Goal: Task Accomplishment & Management: Manage account settings

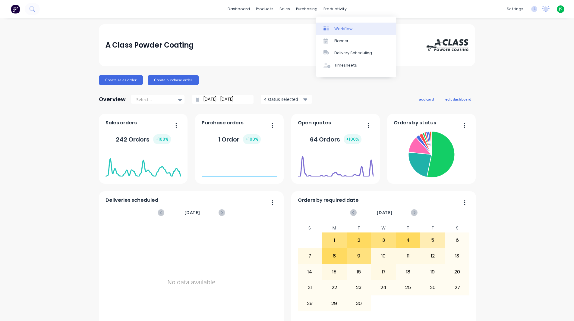
click at [340, 27] on div "Workflow" at bounding box center [343, 28] width 18 height 5
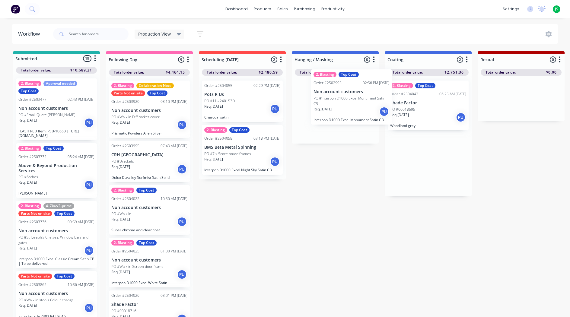
drag, startPoint x: 425, startPoint y: 115, endPoint x: 346, endPoint y: 104, distance: 80.0
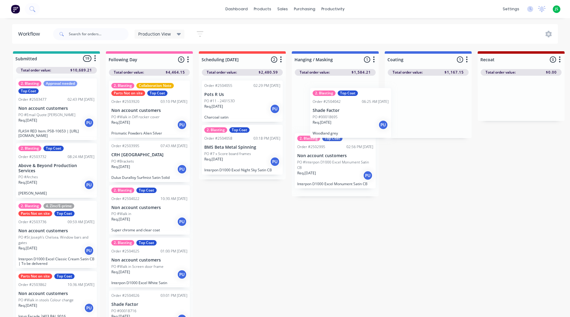
drag, startPoint x: 414, startPoint y: 114, endPoint x: 320, endPoint y: 125, distance: 95.0
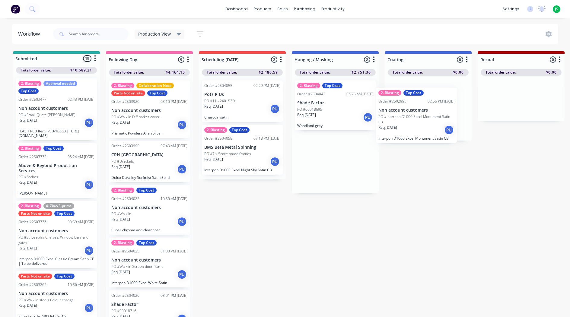
drag, startPoint x: 337, startPoint y: 159, endPoint x: 429, endPoint y: 107, distance: 106.5
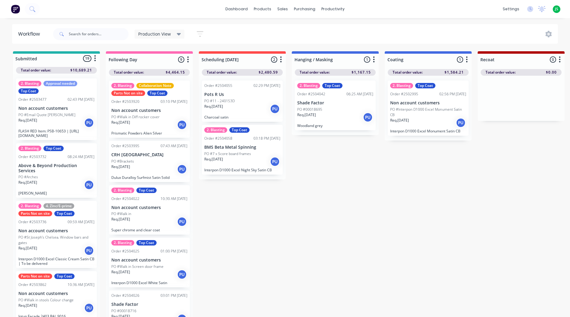
click at [258, 165] on div "Req. [DATE] PU" at bounding box center [242, 161] width 76 height 10
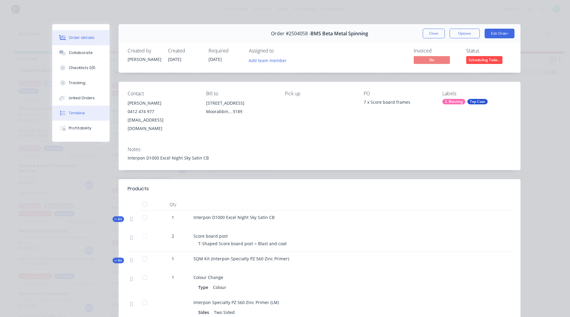
click at [75, 114] on div "Timeline" at bounding box center [77, 112] width 16 height 5
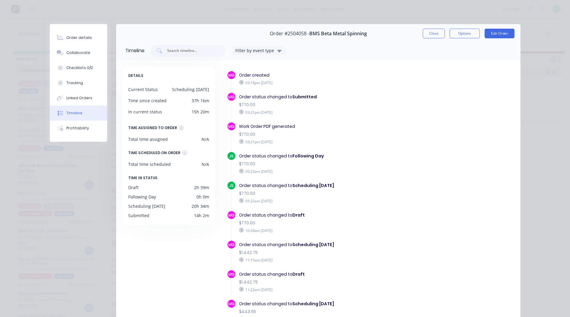
scroll to position [57, 0]
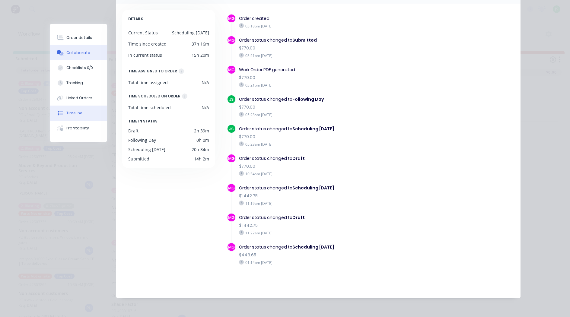
click at [76, 51] on div "Collaborate" at bounding box center [78, 52] width 24 height 5
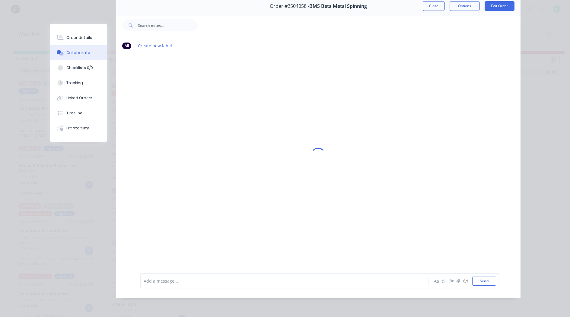
scroll to position [0, 0]
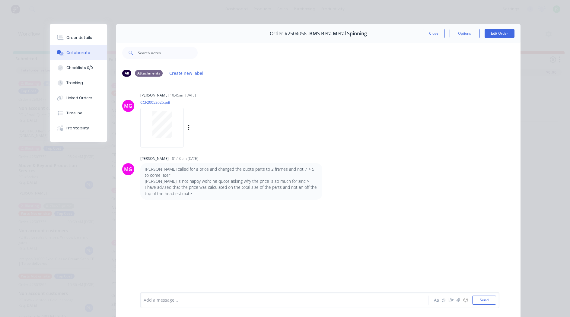
click at [173, 136] on div at bounding box center [162, 124] width 38 height 27
click at [79, 33] on button "Order details" at bounding box center [78, 37] width 57 height 15
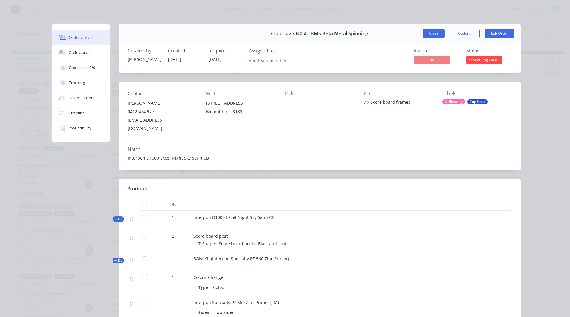
click at [429, 34] on button "Close" at bounding box center [433, 34] width 22 height 10
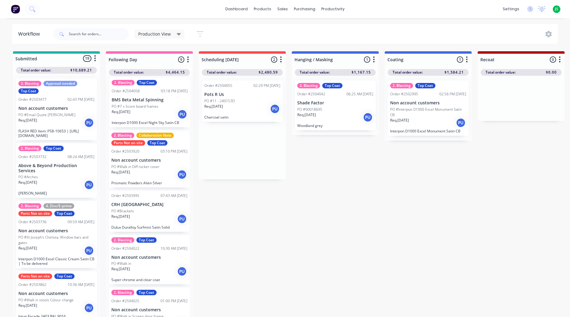
drag, startPoint x: 226, startPoint y: 155, endPoint x: 130, endPoint y: 107, distance: 107.2
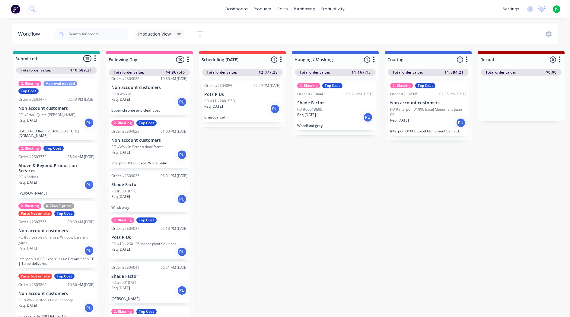
scroll to position [181, 0]
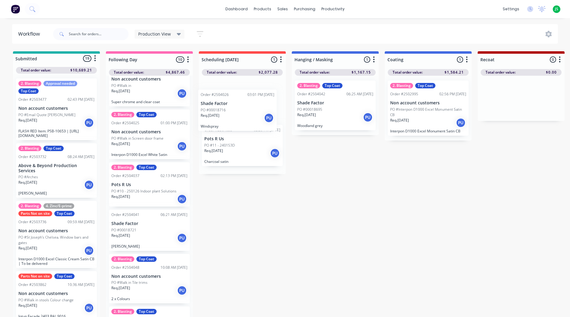
drag, startPoint x: 137, startPoint y: 190, endPoint x: 229, endPoint y: 117, distance: 116.5
click at [150, 287] on div "Req. [DATE] PU" at bounding box center [149, 290] width 76 height 10
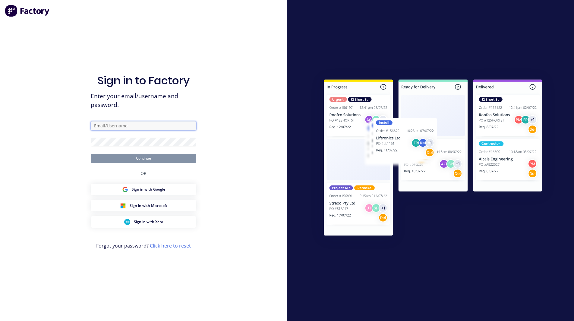
click at [178, 124] on input "text" at bounding box center [144, 126] width 106 height 9
type input "[PERSON_NAME][EMAIL_ADDRESS][DOMAIN_NAME]"
click at [91, 154] on button "Continue" at bounding box center [144, 158] width 106 height 9
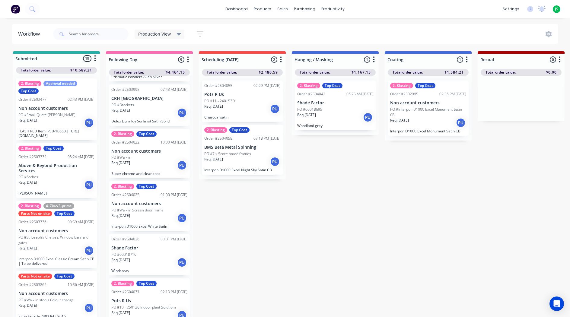
scroll to position [60, 0]
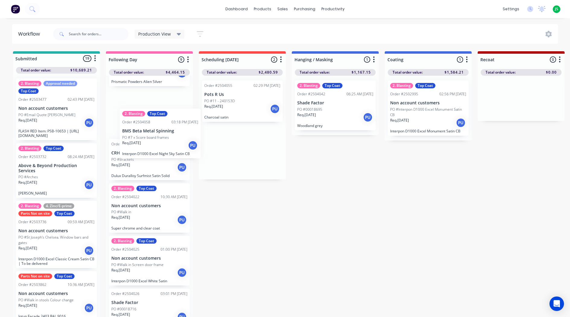
drag, startPoint x: 236, startPoint y: 166, endPoint x: 150, endPoint y: 153, distance: 87.3
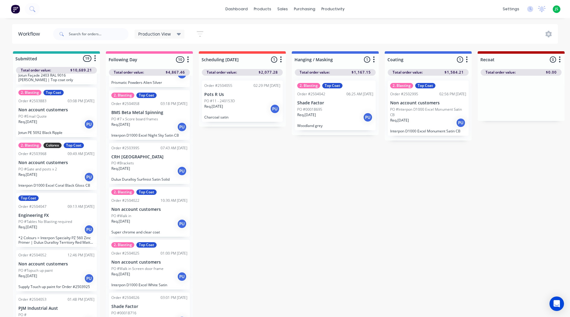
scroll to position [241, 0]
click at [50, 126] on div "Req. [DATE] PU" at bounding box center [56, 124] width 76 height 10
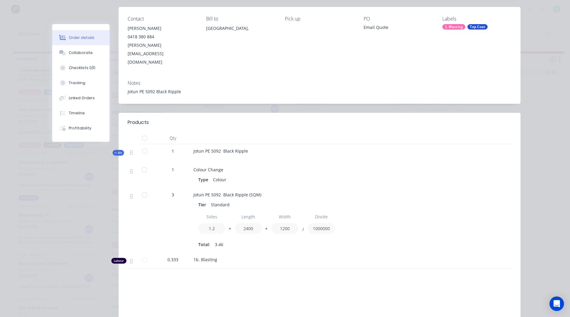
scroll to position [0, 0]
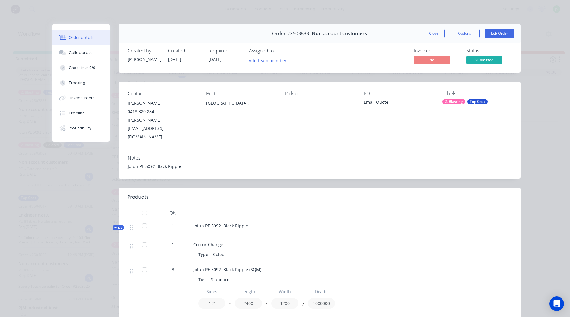
click at [482, 101] on div "Top Coat" at bounding box center [477, 101] width 20 height 5
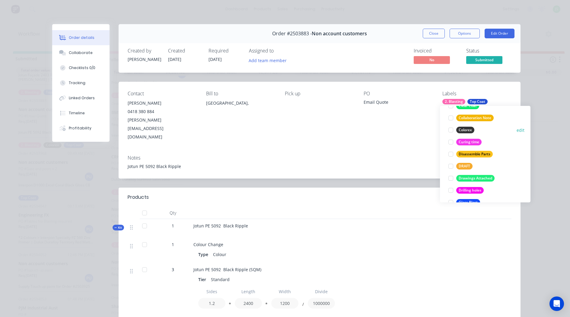
click at [450, 130] on div at bounding box center [450, 130] width 12 height 12
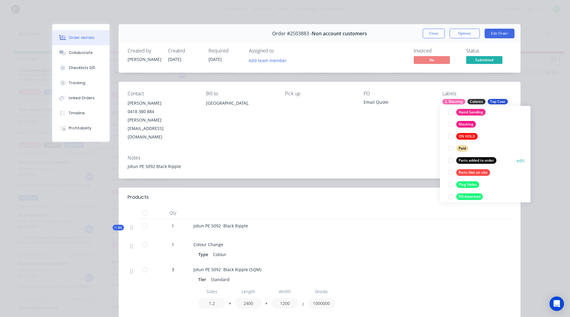
scroll to position [308, 0]
click at [450, 173] on div at bounding box center [450, 172] width 12 height 12
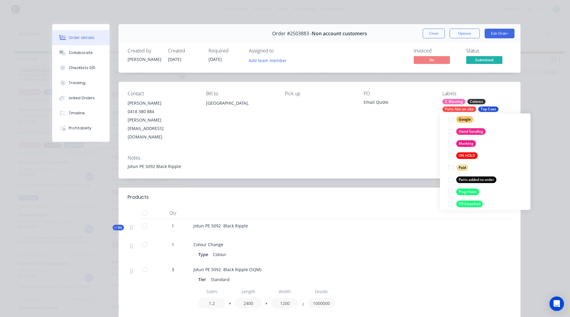
scroll to position [6, 0]
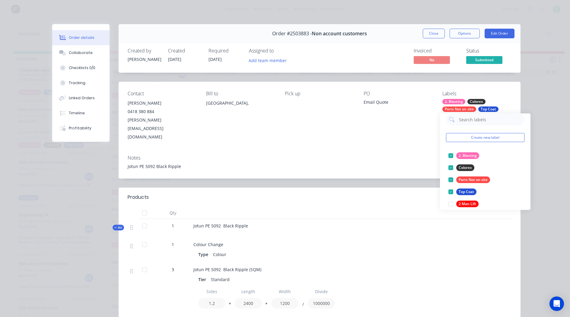
click at [458, 240] on div at bounding box center [462, 250] width 20 height 25
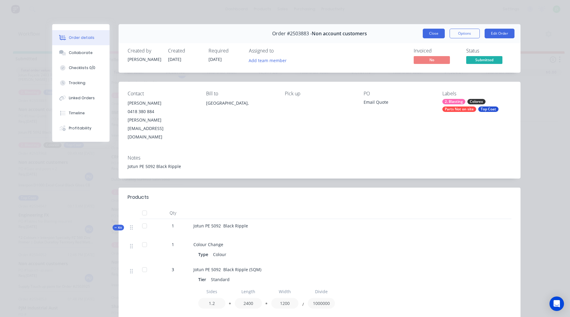
click at [439, 38] on button "Close" at bounding box center [433, 34] width 22 height 10
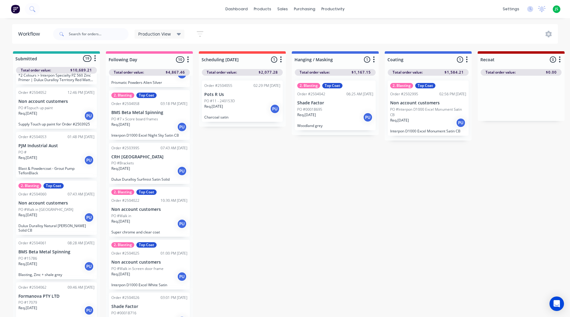
scroll to position [422, 0]
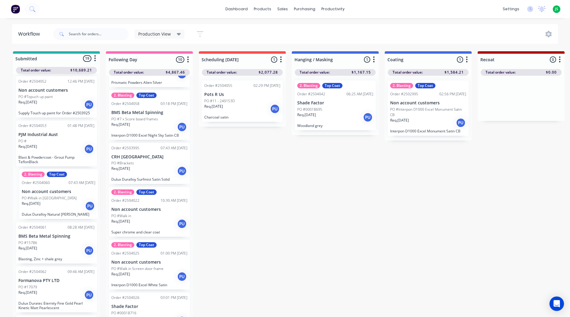
drag, startPoint x: 52, startPoint y: 199, endPoint x: 56, endPoint y: 198, distance: 4.9
click at [56, 198] on div "2. Blasting Approval needed Top Coat Order #2503477 02:43 PM [DATE] Non account…" at bounding box center [56, 196] width 87 height 245
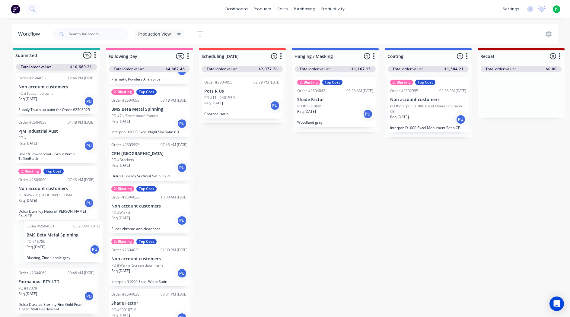
scroll to position [8, 0]
drag, startPoint x: 52, startPoint y: 255, endPoint x: 56, endPoint y: 241, distance: 13.9
click at [56, 241] on div "2. Blasting Approval needed Top Coat Order #2503477 02:43 PM [DATE] Non account…" at bounding box center [56, 192] width 87 height 245
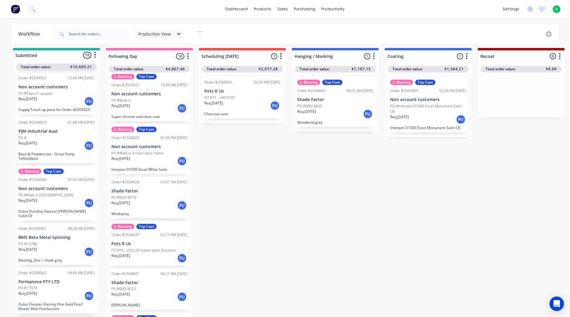
scroll to position [171, 0]
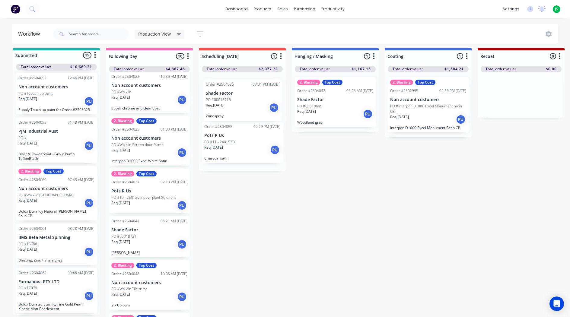
drag, startPoint x: 136, startPoint y: 183, endPoint x: 234, endPoint y: 97, distance: 130.4
click at [144, 195] on p "PO #10 - 250126 Indoor plant Solutions" at bounding box center [143, 197] width 65 height 5
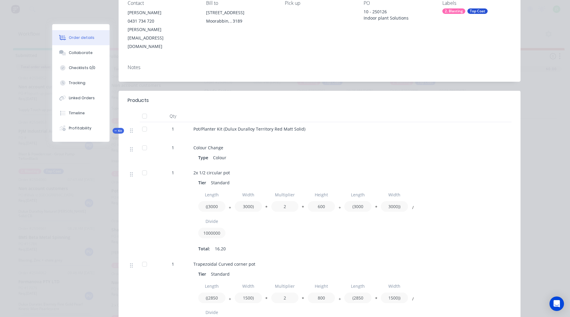
scroll to position [0, 0]
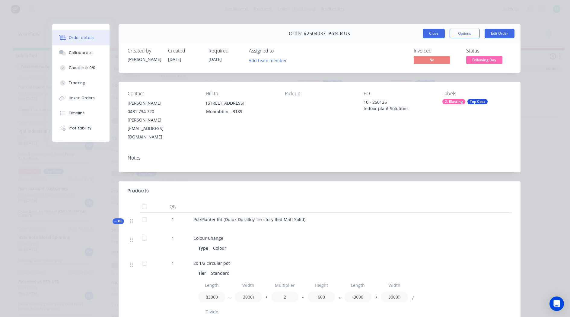
click at [438, 30] on button "Close" at bounding box center [433, 34] width 22 height 10
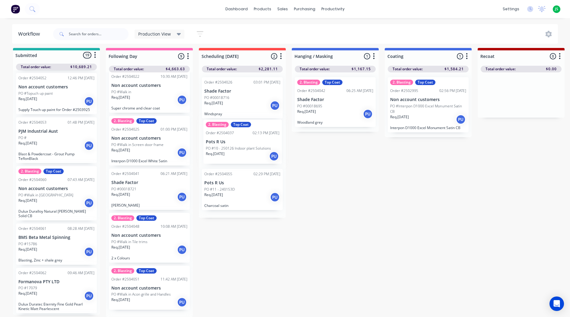
drag, startPoint x: 142, startPoint y: 194, endPoint x: 241, endPoint y: 149, distance: 108.4
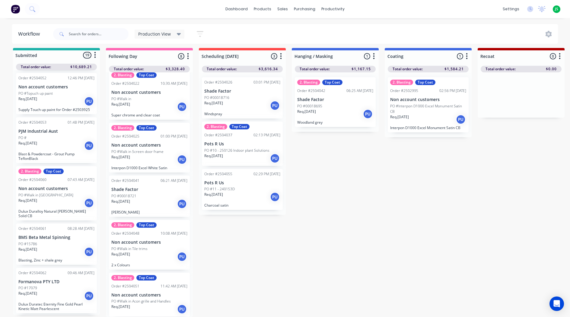
click at [146, 251] on div "Req. [DATE] PU" at bounding box center [149, 256] width 76 height 10
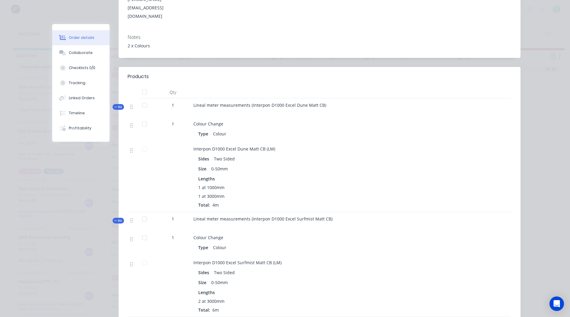
scroll to position [0, 0]
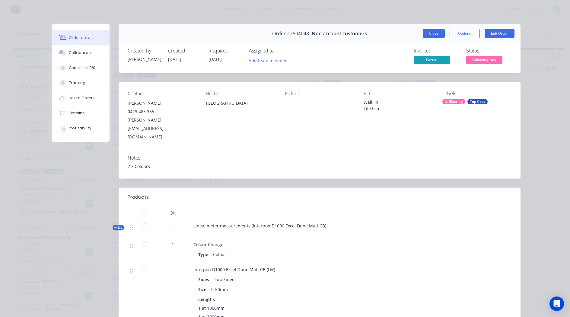
click at [434, 35] on button "Close" at bounding box center [433, 34] width 22 height 10
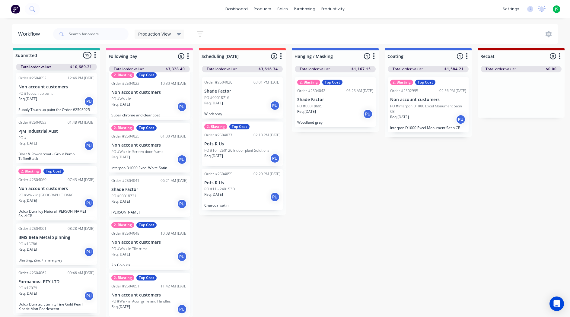
click at [135, 304] on div "Req. [DATE] PU" at bounding box center [149, 309] width 76 height 10
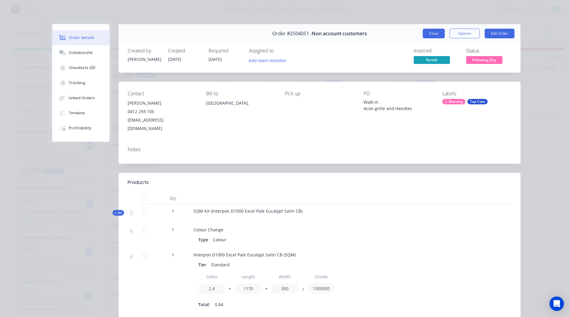
click at [433, 30] on button "Close" at bounding box center [433, 34] width 22 height 10
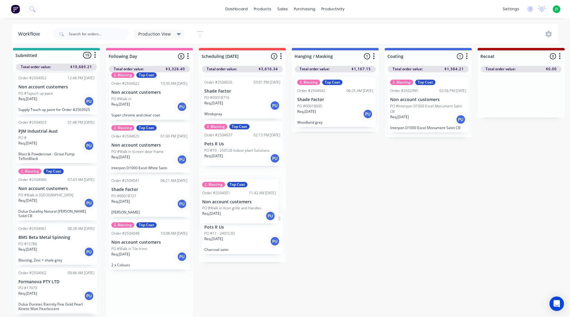
drag, startPoint x: 131, startPoint y: 299, endPoint x: 228, endPoint y: 206, distance: 134.3
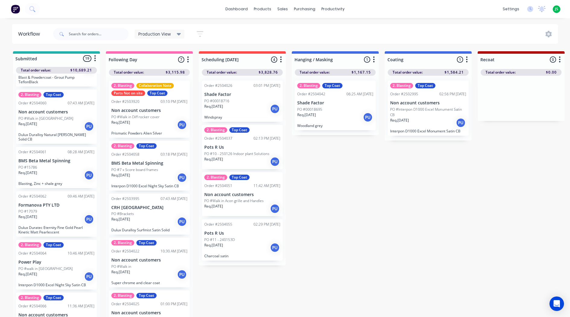
scroll to position [513, 0]
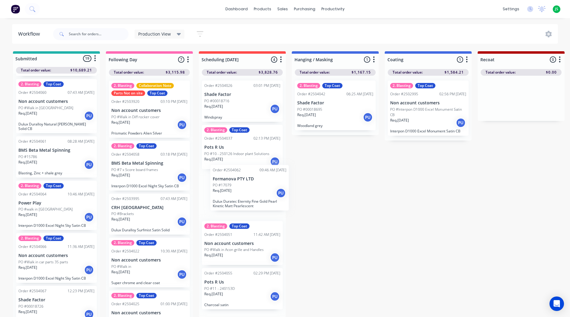
drag, startPoint x: 57, startPoint y: 206, endPoint x: 254, endPoint y: 194, distance: 197.2
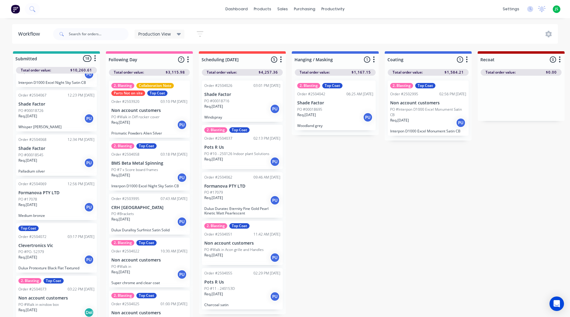
scroll to position [711, 0]
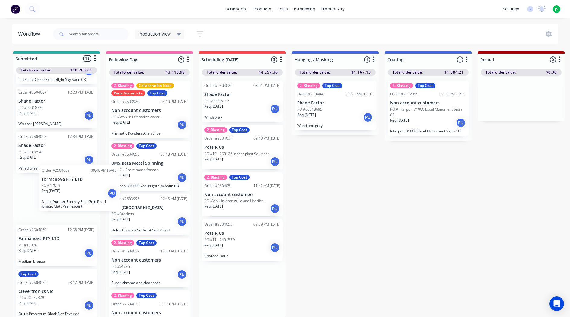
drag, startPoint x: 234, startPoint y: 197, endPoint x: 52, endPoint y: 188, distance: 182.3
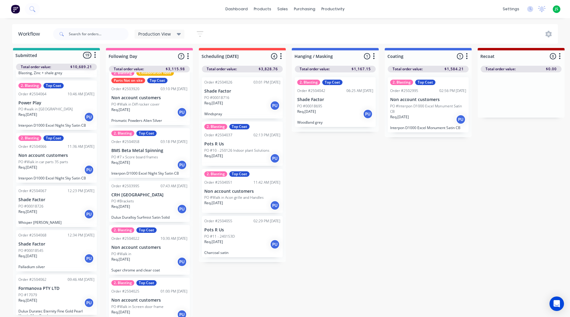
scroll to position [0, 0]
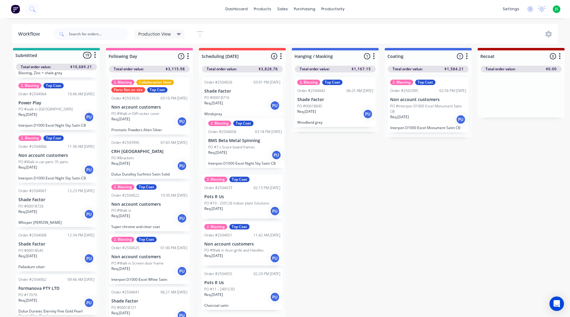
drag, startPoint x: 136, startPoint y: 170, endPoint x: 237, endPoint y: 155, distance: 102.4
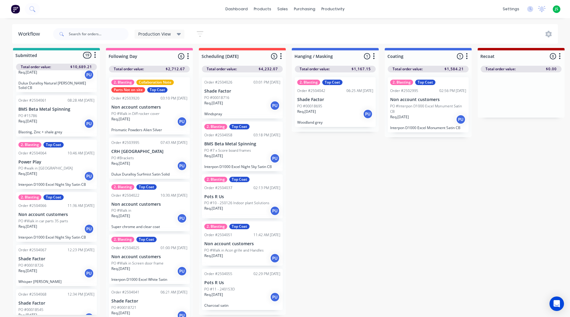
scroll to position [549, 0]
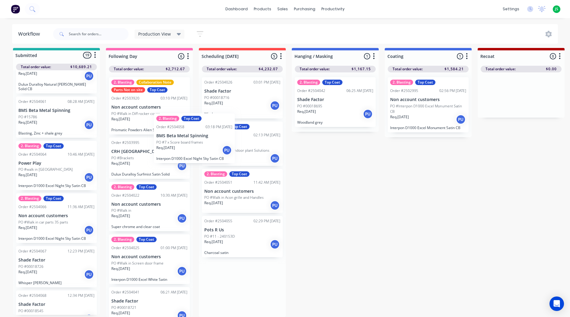
drag, startPoint x: 239, startPoint y: 153, endPoint x: 164, endPoint y: 149, distance: 75.2
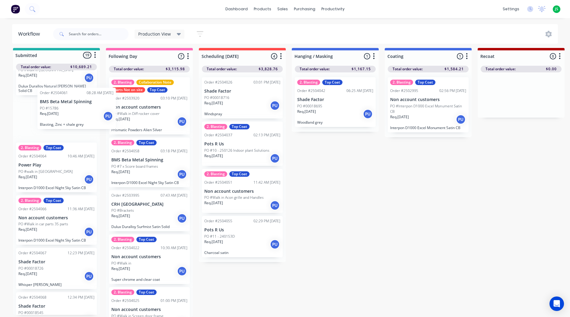
scroll to position [547, 0]
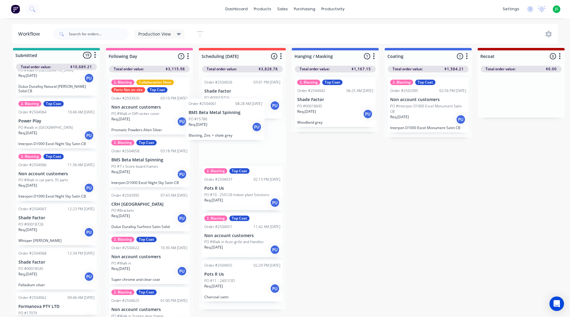
drag, startPoint x: 57, startPoint y: 111, endPoint x: 223, endPoint y: 123, distance: 166.6
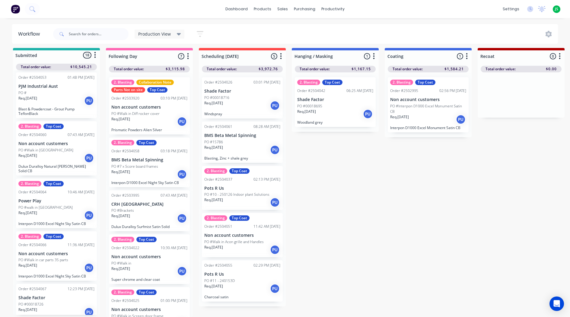
scroll to position [456, 0]
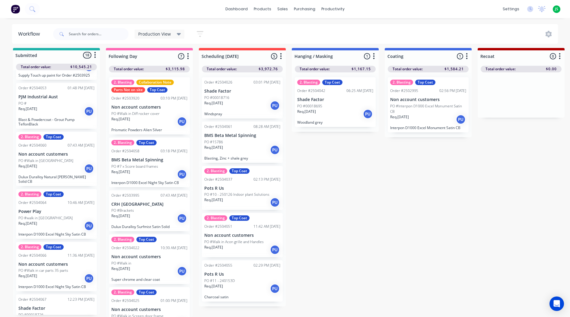
click at [145, 197] on div "Order #2503995 07:43 AM [DATE] CRH Australia PO #Brackets Req. [DATE] PU Dulux …" at bounding box center [149, 210] width 81 height 41
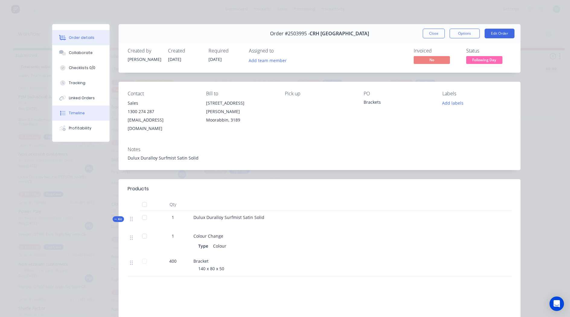
click at [74, 113] on div "Timeline" at bounding box center [77, 112] width 16 height 5
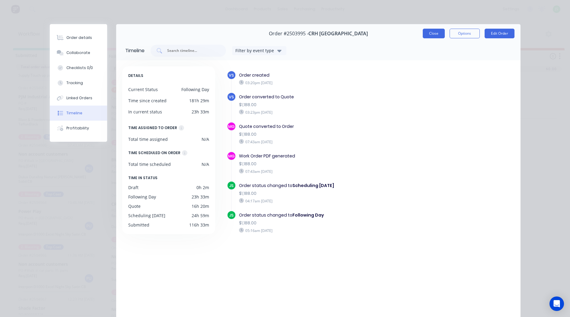
click at [428, 32] on button "Close" at bounding box center [433, 34] width 22 height 10
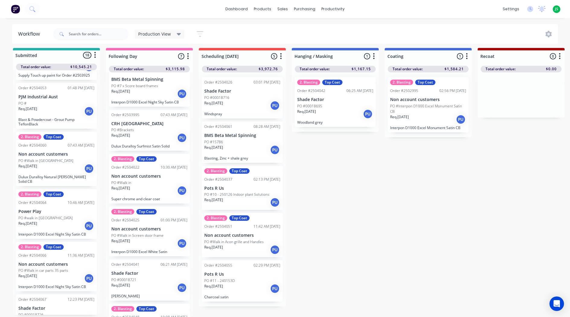
scroll to position [90, 0]
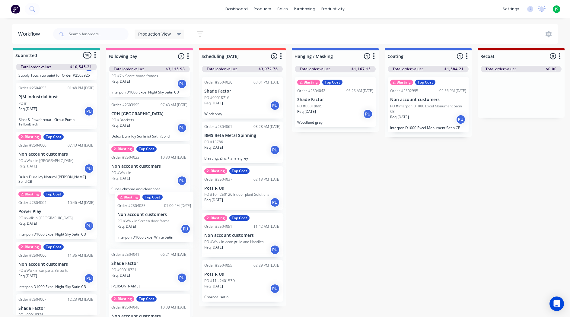
drag, startPoint x: 150, startPoint y: 233, endPoint x: 158, endPoint y: 233, distance: 8.4
click at [158, 233] on div "2. Blasting Collaboration Note Parts Not on site Top Coat Order #2503920 03:10 …" at bounding box center [149, 194] width 87 height 245
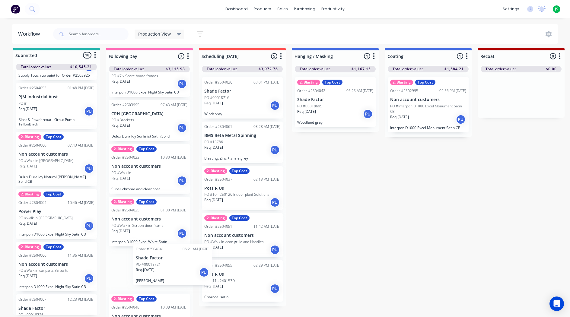
scroll to position [94, 0]
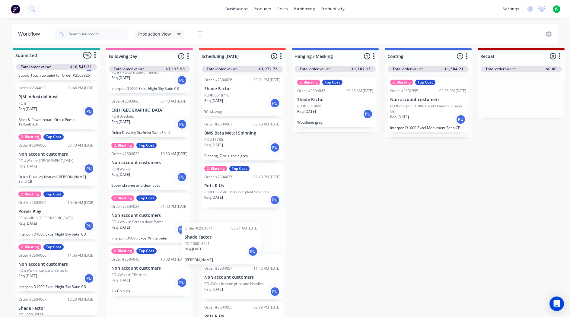
drag, startPoint x: 146, startPoint y: 267, endPoint x: 221, endPoint y: 246, distance: 78.1
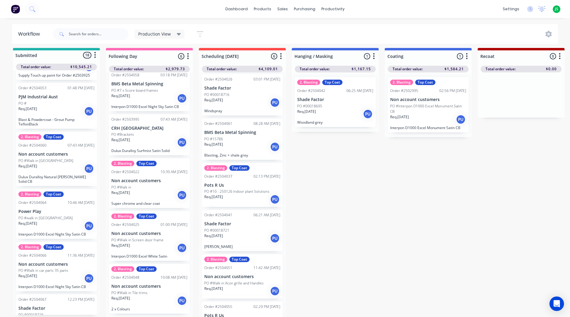
scroll to position [73, 0]
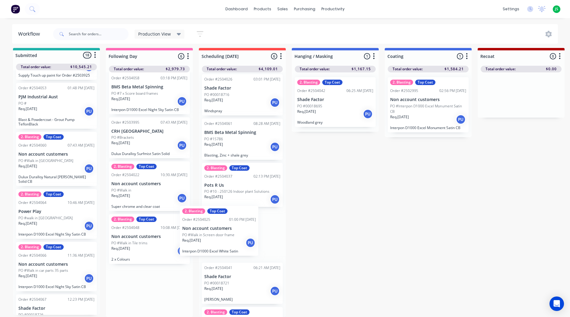
drag, startPoint x: 145, startPoint y: 249, endPoint x: 222, endPoint y: 245, distance: 76.4
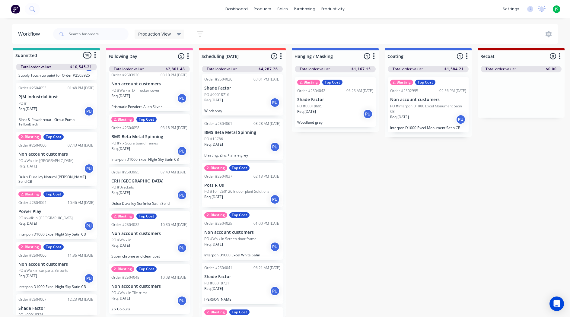
scroll to position [20, 0]
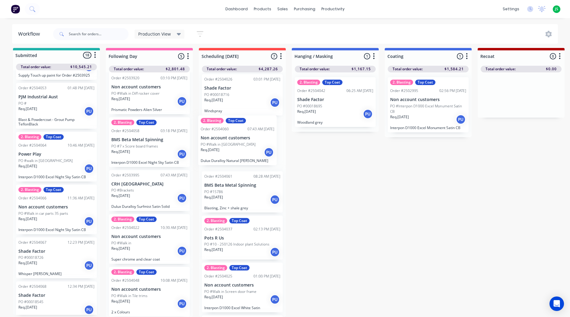
drag, startPoint x: 46, startPoint y: 168, endPoint x: 230, endPoint y: 156, distance: 184.9
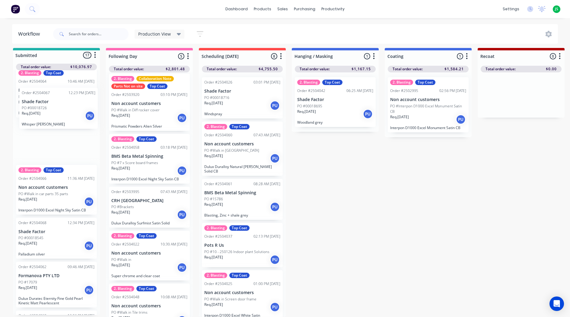
scroll to position [519, 0]
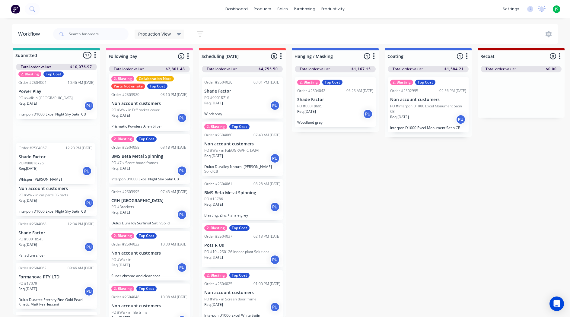
drag, startPoint x: 48, startPoint y: 114, endPoint x: 50, endPoint y: 175, distance: 60.9
click at [50, 175] on div "2. Blasting Approval needed Top Coat Order #2503477 02:43 PM [DATE] Non account…" at bounding box center [56, 192] width 87 height 245
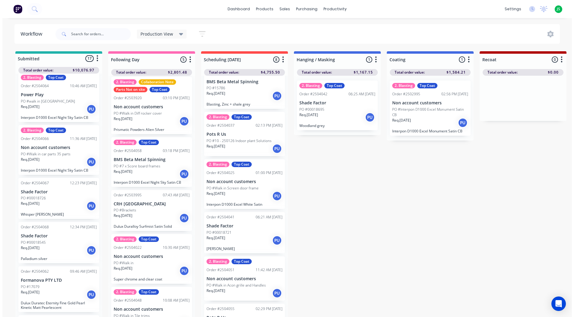
scroll to position [134, 0]
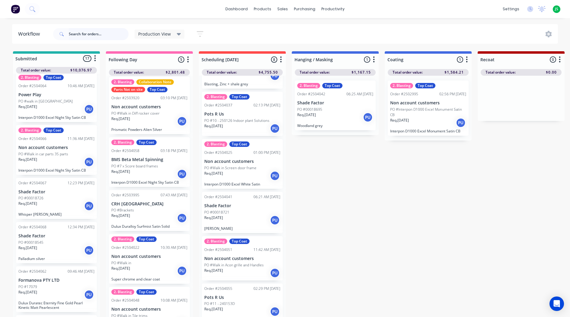
click at [94, 33] on input "text" at bounding box center [99, 34] width 60 height 12
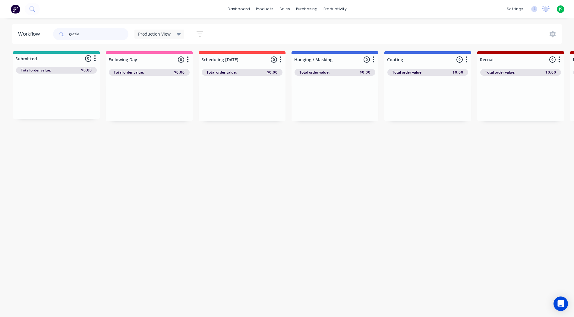
drag, startPoint x: 114, startPoint y: 33, endPoint x: 32, endPoint y: 32, distance: 82.0
click at [32, 32] on header "Workflow grazia Production View Save new view None edit Production View (Defaul…" at bounding box center [287, 34] width 550 height 20
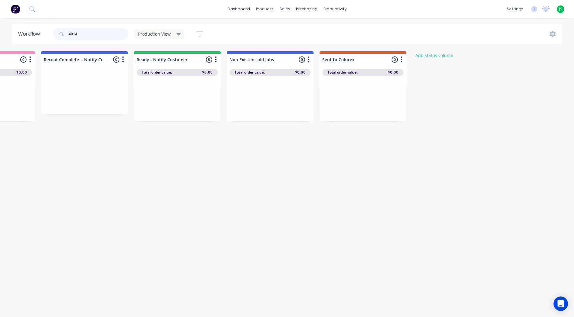
scroll to position [0, 714]
type input "4014"
click at [424, 54] on button "Add status column" at bounding box center [436, 55] width 44 height 8
click at [480, 75] on button "Cancel" at bounding box center [480, 74] width 33 height 10
click at [176, 34] on div "Production View" at bounding box center [159, 33] width 43 height 5
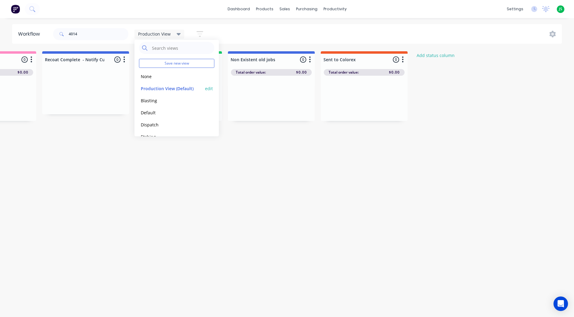
scroll to position [0, 0]
click at [206, 90] on button "edit" at bounding box center [209, 91] width 8 height 6
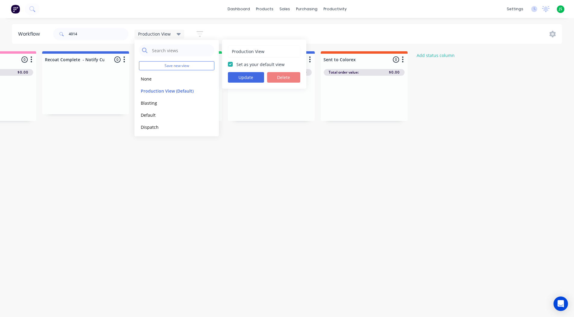
click at [259, 33] on div "4014 Production View Save new view None edit Production View (Default) edit Bla…" at bounding box center [307, 34] width 510 height 18
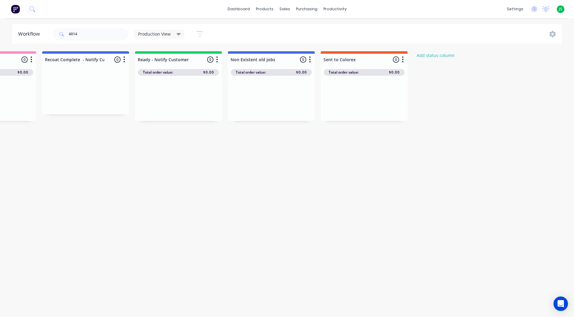
click at [198, 32] on icon "button" at bounding box center [200, 34] width 7 height 6
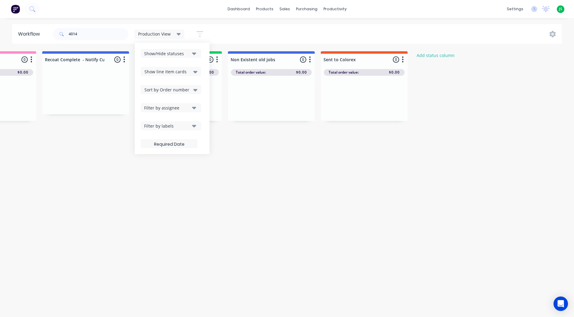
click at [190, 54] on button "Show/Hide statuses" at bounding box center [171, 53] width 60 height 9
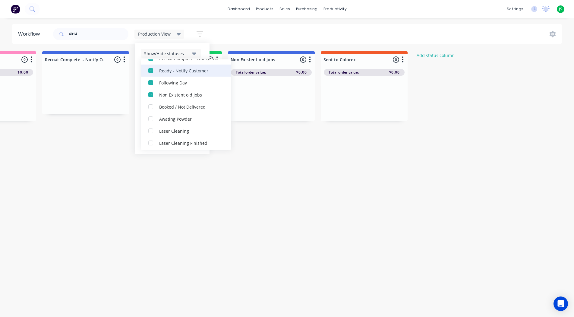
scroll to position [151, 0]
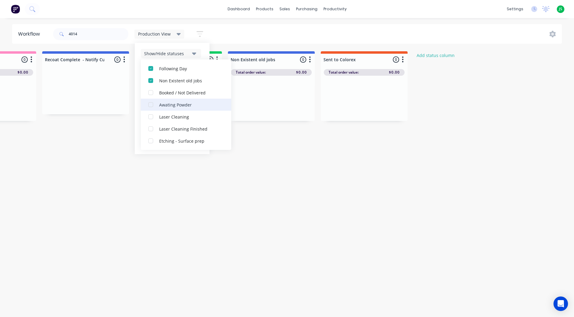
click at [146, 104] on div "button" at bounding box center [151, 105] width 12 height 12
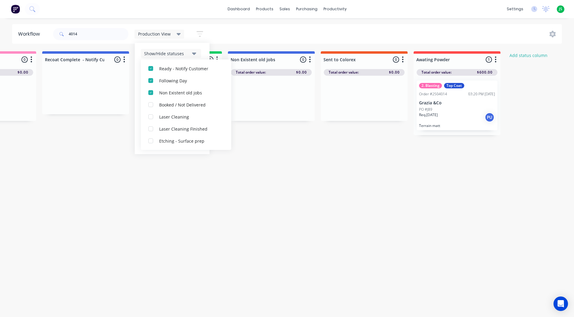
scroll to position [18, 0]
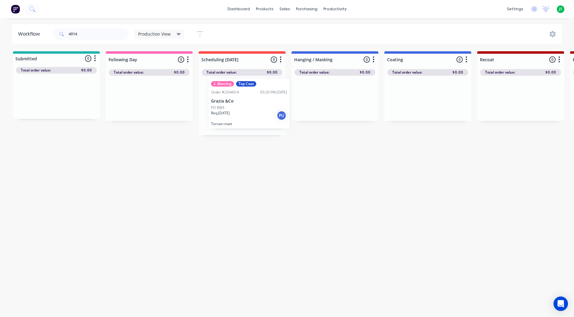
drag, startPoint x: 451, startPoint y: 109, endPoint x: 241, endPoint y: 108, distance: 209.5
drag, startPoint x: 107, startPoint y: 32, endPoint x: 22, endPoint y: 29, distance: 85.7
click at [22, 29] on header "Workflow 4014 Production View Save new view None edit Production View (Default)…" at bounding box center [287, 34] width 550 height 20
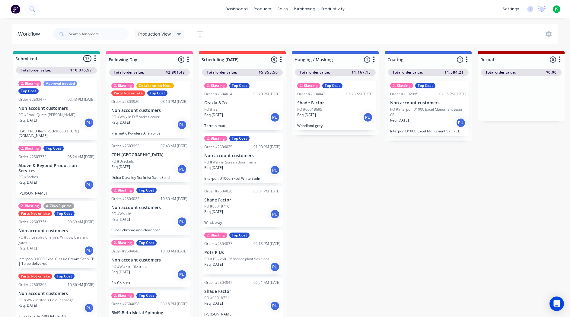
click at [241, 174] on div "Req. [DATE] PU" at bounding box center [242, 170] width 76 height 10
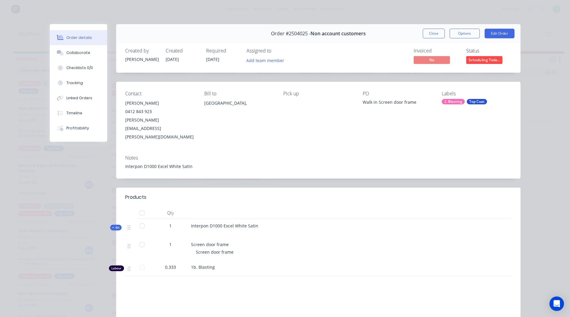
click at [431, 33] on button "Close" at bounding box center [433, 34] width 22 height 10
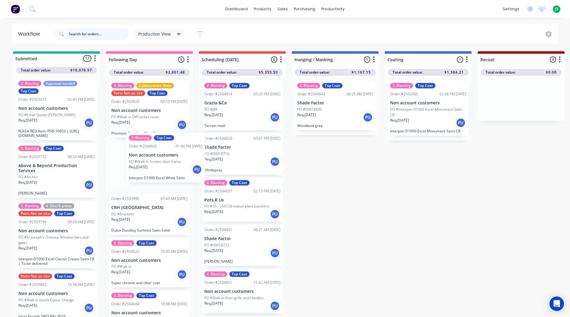
drag, startPoint x: 239, startPoint y: 164, endPoint x: 158, endPoint y: 163, distance: 81.4
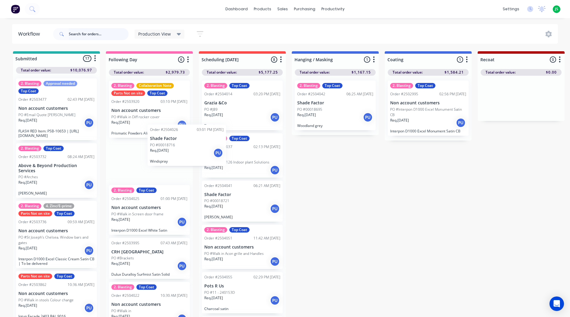
drag, startPoint x: 223, startPoint y: 157, endPoint x: 158, endPoint y: 152, distance: 65.3
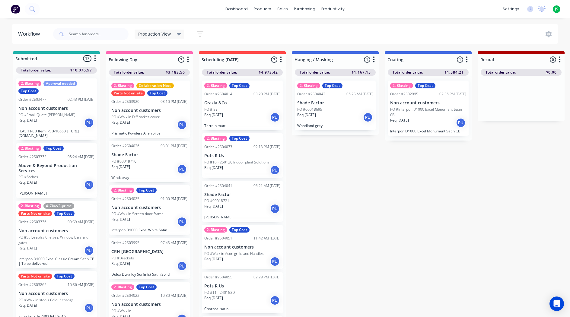
click at [232, 161] on p "PO #10 - 250126 Indoor plant Solutions" at bounding box center [236, 161] width 65 height 5
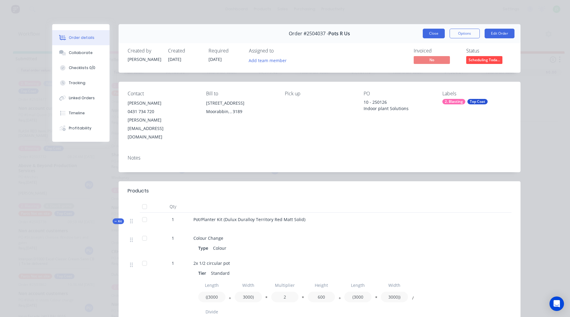
click at [423, 35] on button "Close" at bounding box center [433, 34] width 22 height 10
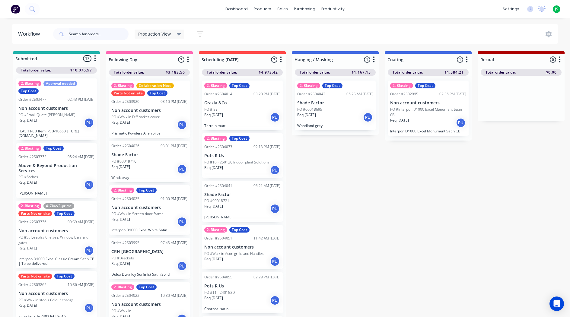
scroll to position [30, 0]
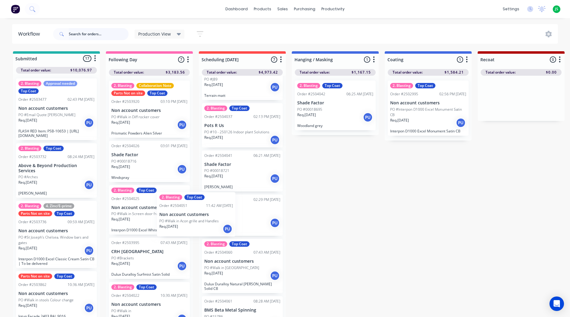
drag, startPoint x: 227, startPoint y: 227, endPoint x: 151, endPoint y: 222, distance: 76.4
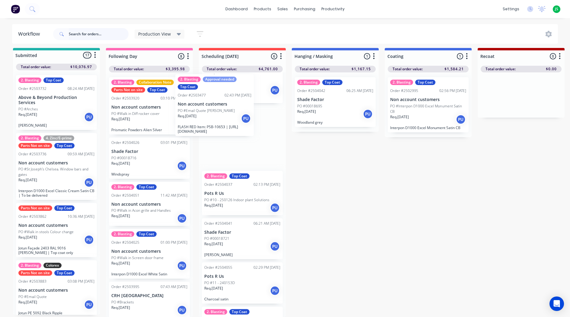
scroll to position [2, 0]
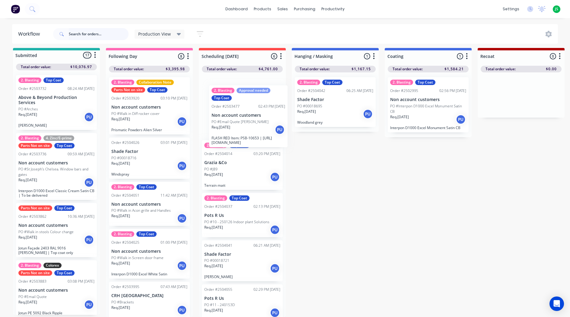
drag, startPoint x: 49, startPoint y: 110, endPoint x: 245, endPoint y: 125, distance: 196.5
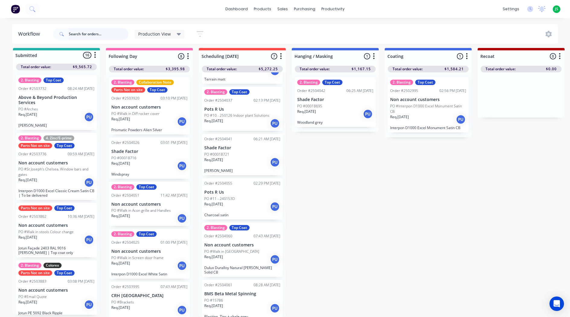
scroll to position [8, 0]
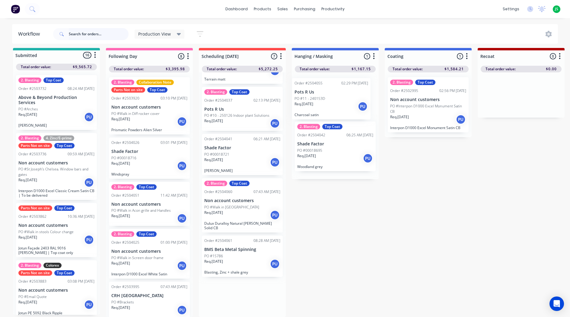
drag, startPoint x: 231, startPoint y: 198, endPoint x: 324, endPoint y: 102, distance: 133.3
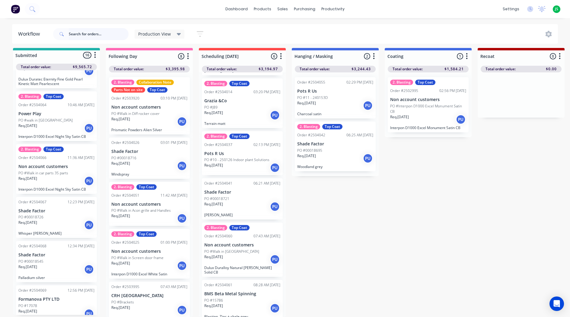
scroll to position [482, 0]
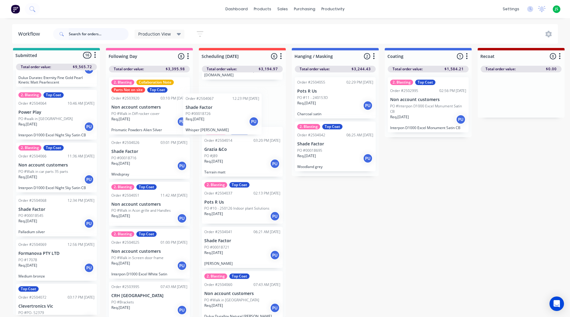
drag, startPoint x: 55, startPoint y: 218, endPoint x: 224, endPoint y: 120, distance: 195.5
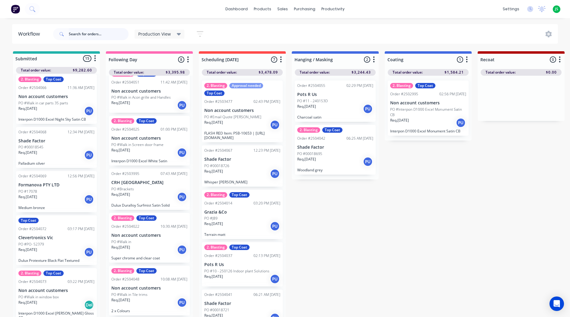
scroll to position [121, 0]
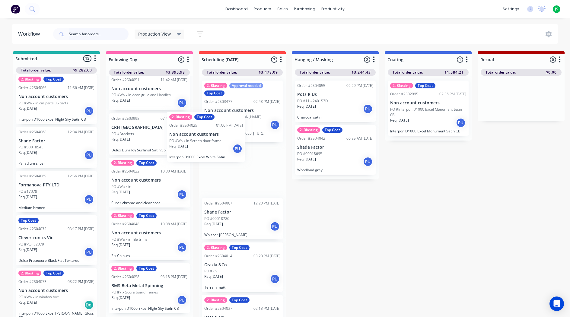
drag, startPoint x: 143, startPoint y: 141, endPoint x: 228, endPoint y: 140, distance: 84.4
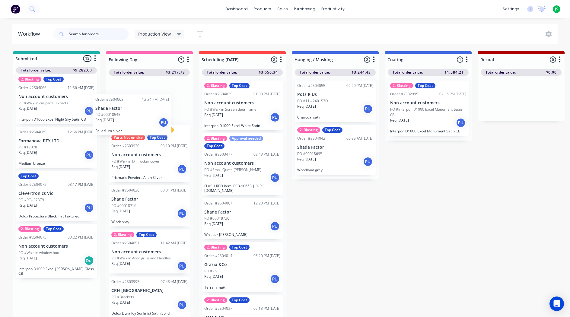
scroll to position [554, 0]
drag, startPoint x: 42, startPoint y: 152, endPoint x: 137, endPoint y: 115, distance: 102.6
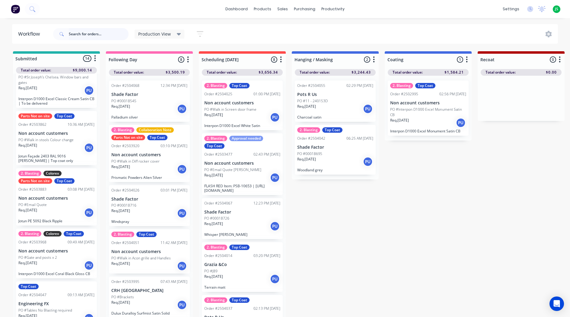
scroll to position [88, 0]
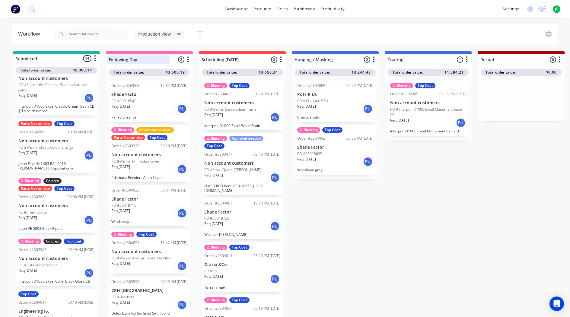
click at [136, 60] on div at bounding box center [149, 60] width 87 height 12
click at [107, 58] on div "Following Day" at bounding box center [139, 59] width 65 height 9
drag, startPoint x: 138, startPoint y: 61, endPoint x: 109, endPoint y: 62, distance: 29.3
click at [109, 62] on input "Following Day" at bounding box center [138, 59] width 59 height 6
type input "Planning"
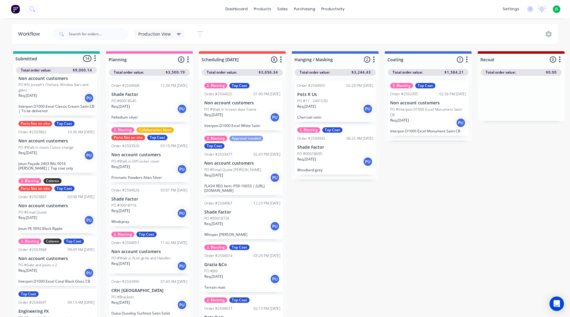
click at [187, 61] on icon "button" at bounding box center [188, 60] width 2 height 8
click at [196, 49] on div "Workflow Production View Save new view None edit Production View (Default) edit…" at bounding box center [285, 164] width 570 height 281
click at [199, 35] on icon "button" at bounding box center [200, 34] width 7 height 8
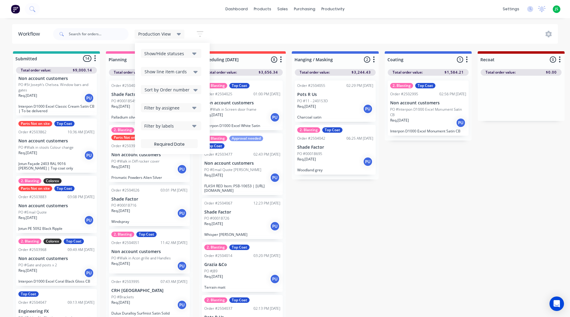
click at [174, 36] on div "Production View" at bounding box center [159, 33] width 43 height 5
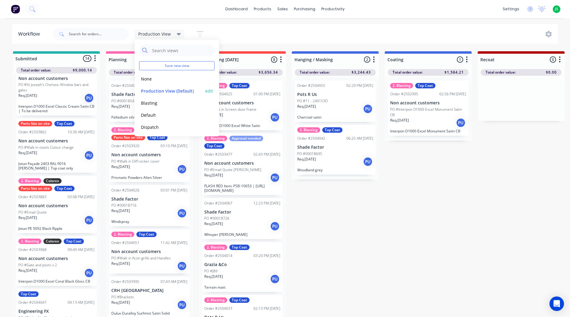
click at [205, 91] on button "edit" at bounding box center [209, 91] width 8 height 6
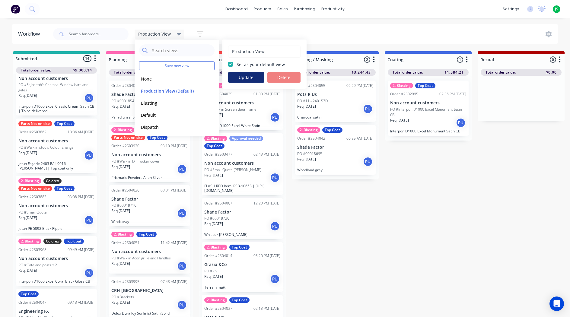
click at [254, 77] on button "Update" at bounding box center [246, 77] width 36 height 11
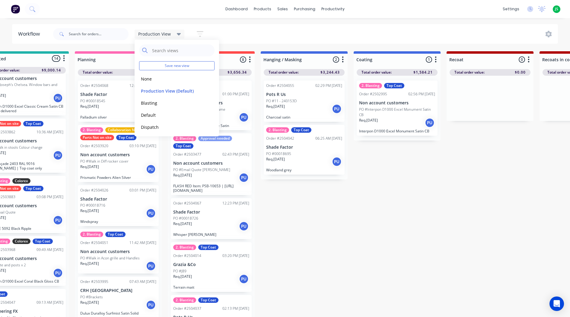
scroll to position [0, 0]
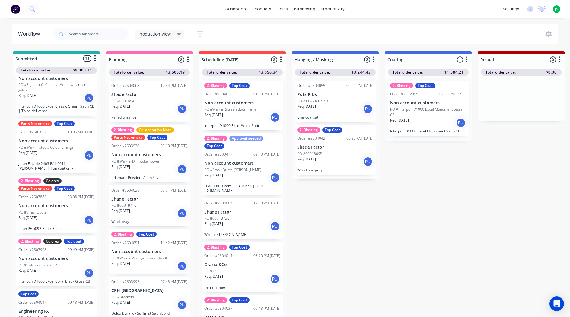
click at [339, 167] on div "2. Blasting Top Coat Order #2504042 06:25 AM [DATE] Shade Factor PO #00018695 R…" at bounding box center [335, 150] width 81 height 50
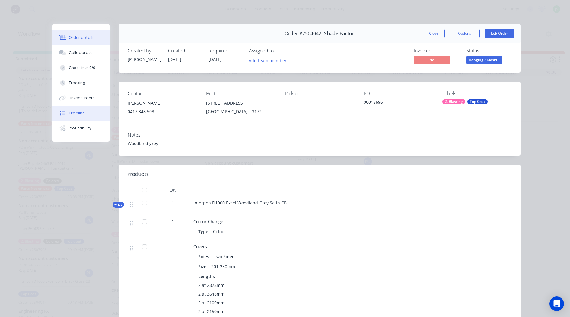
click at [95, 113] on button "Timeline" at bounding box center [80, 113] width 57 height 15
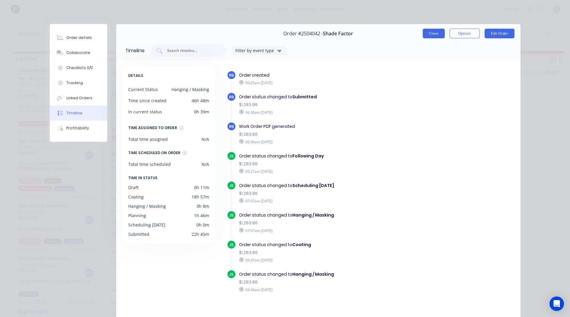
click at [436, 33] on button "Close" at bounding box center [433, 34] width 22 height 10
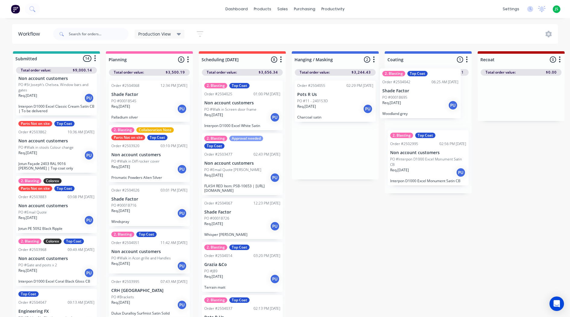
drag, startPoint x: 329, startPoint y: 164, endPoint x: 252, endPoint y: 99, distance: 100.3
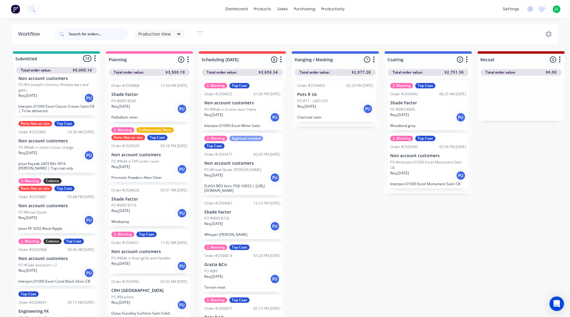
click at [84, 37] on input "text" at bounding box center [99, 34] width 60 height 12
type input "belle"
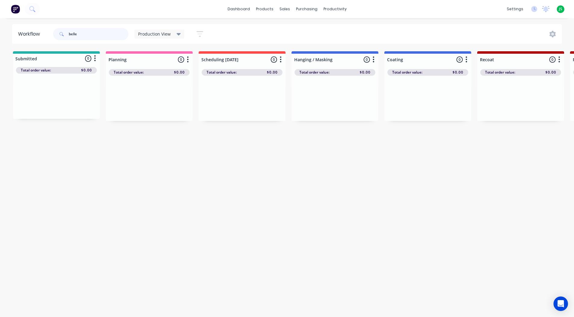
drag, startPoint x: 89, startPoint y: 32, endPoint x: 8, endPoint y: 32, distance: 80.5
click at [11, 31] on div "Workflow belle Production View Save new view None edit Production View (Default…" at bounding box center [287, 34] width 574 height 20
